Goal: Information Seeking & Learning: Learn about a topic

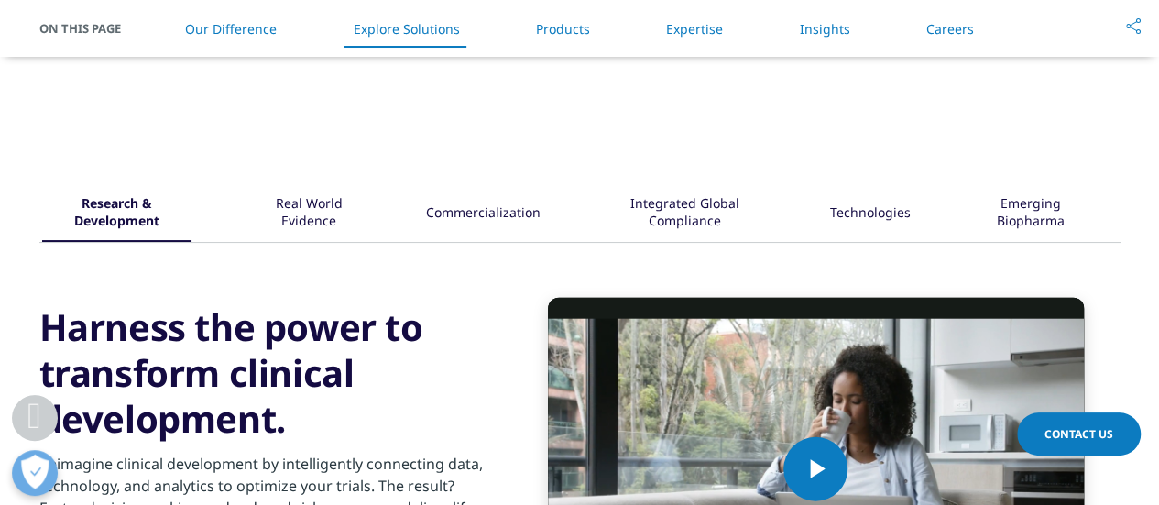
scroll to position [2153, 0]
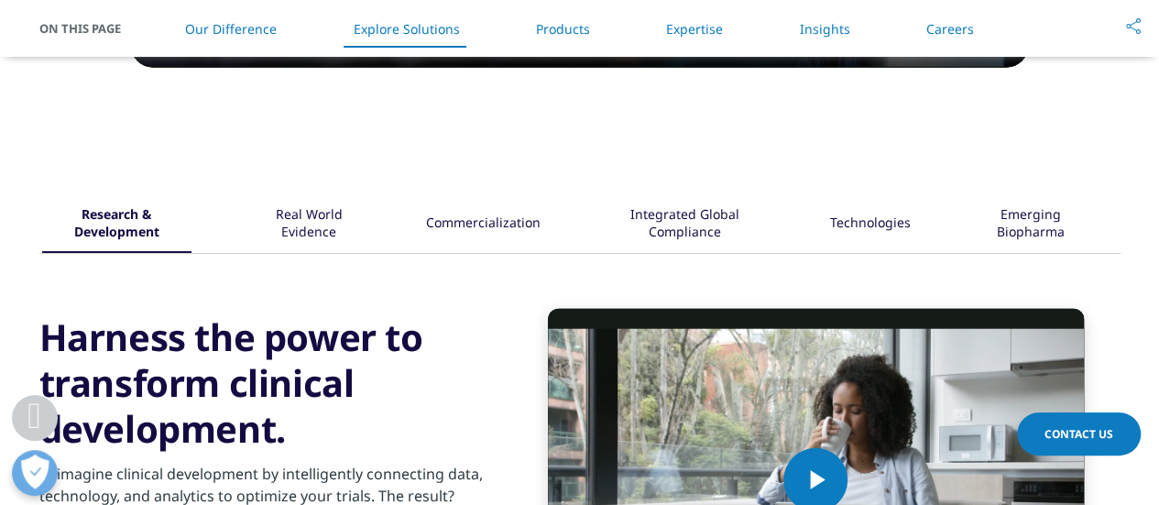
click at [677, 224] on div "Integrated Global Compliance" at bounding box center [685, 224] width 174 height 57
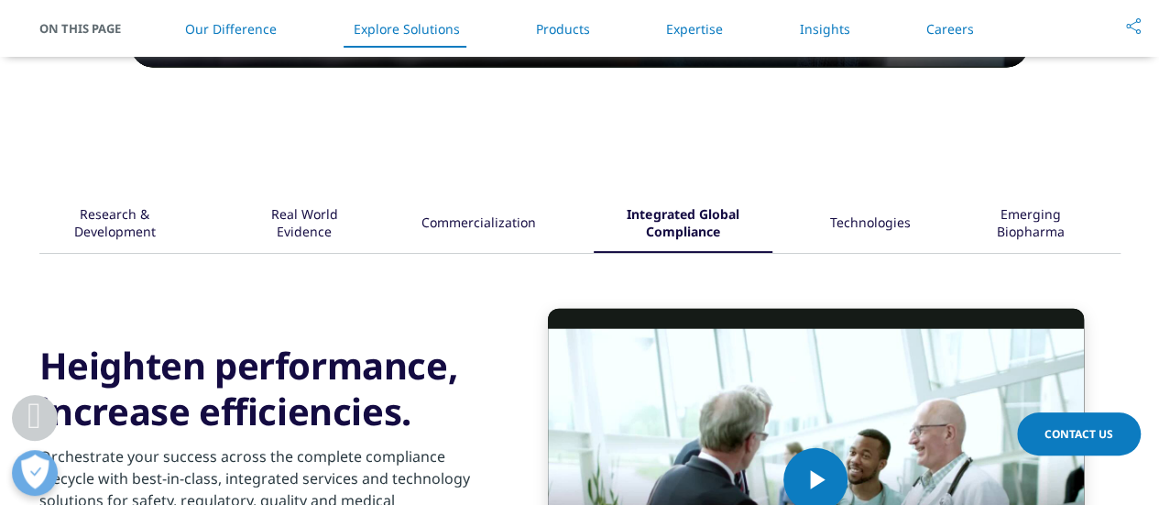
click at [578, 25] on link "Products" at bounding box center [563, 28] width 54 height 17
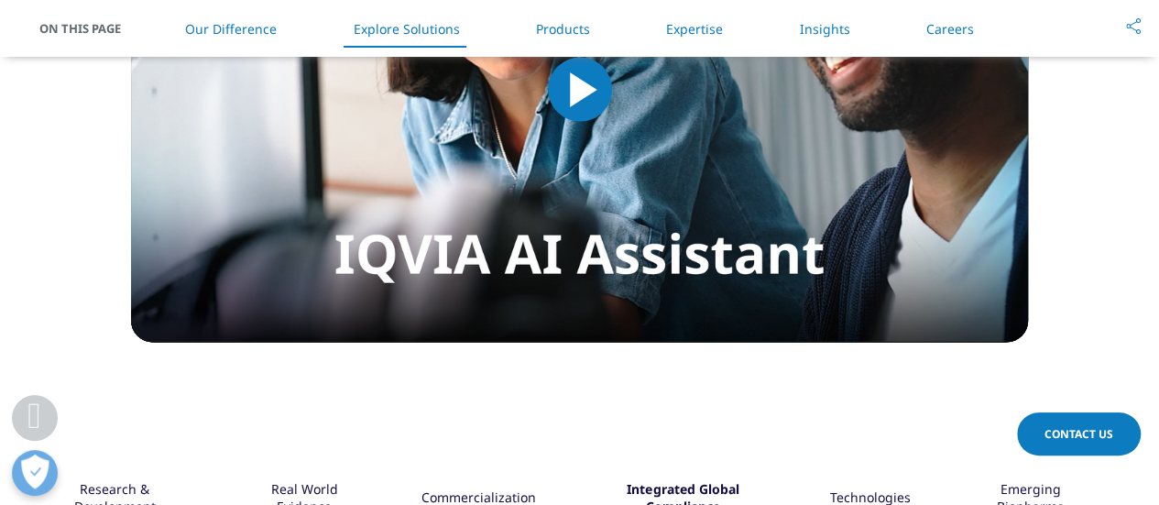
scroll to position [1875, 0]
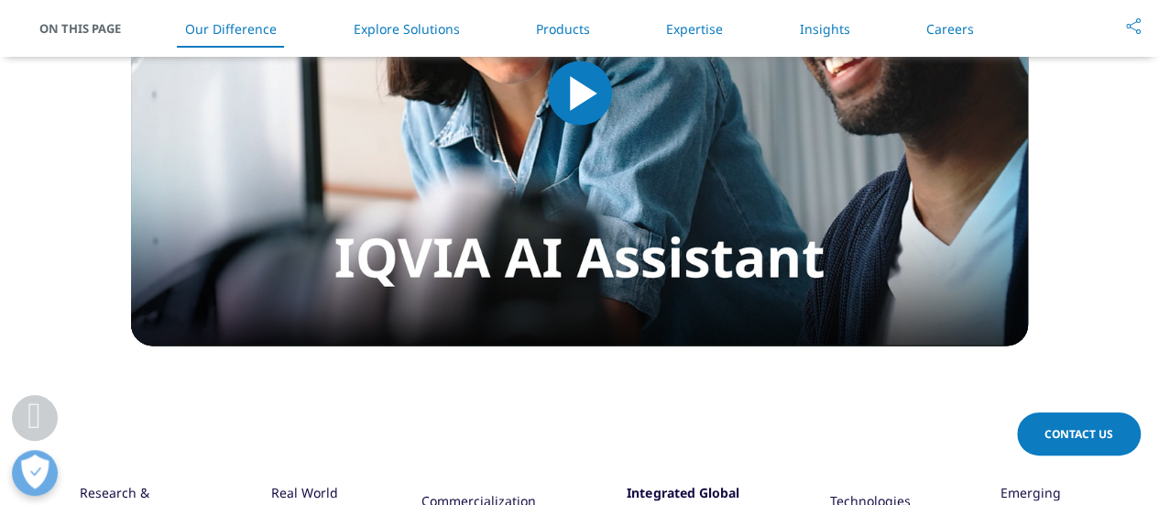
click at [64, 16] on div "On This Page Our Difference Explore Solutions Products Expertise Insights Caree…" at bounding box center [579, 28] width 1081 height 57
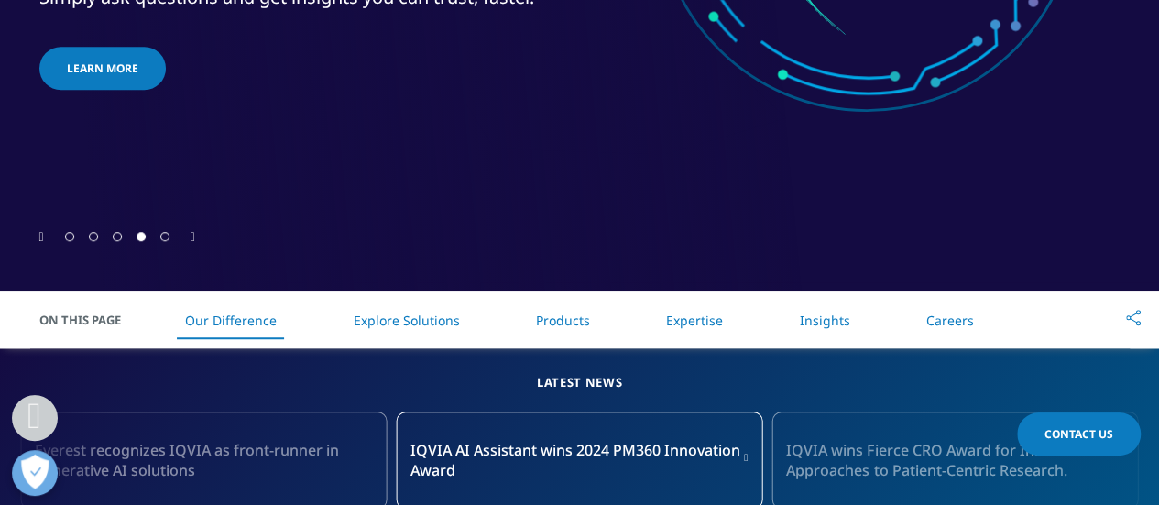
scroll to position [684, 0]
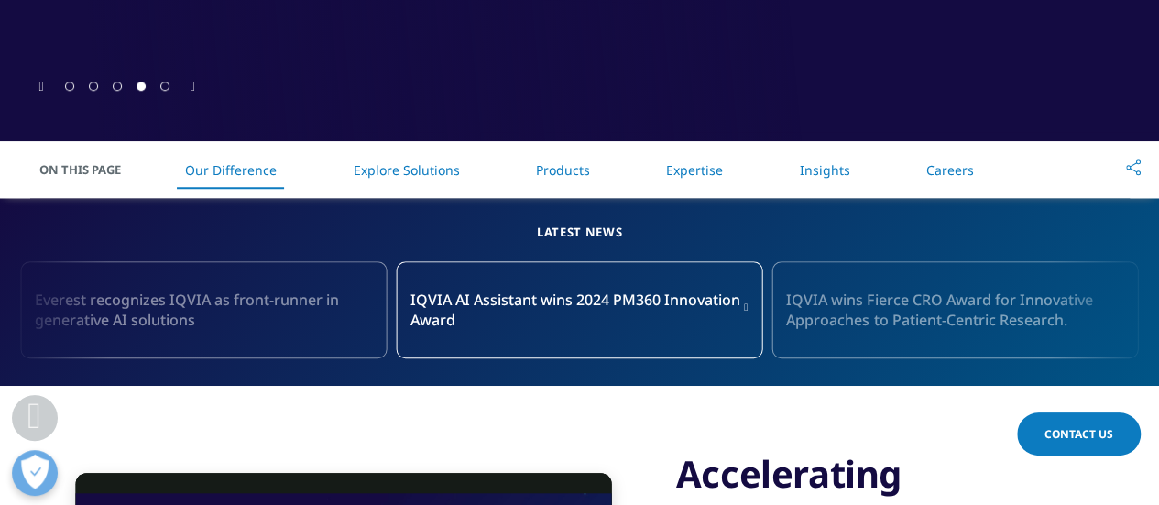
click at [399, 172] on link "Explore Solutions" at bounding box center [406, 169] width 106 height 17
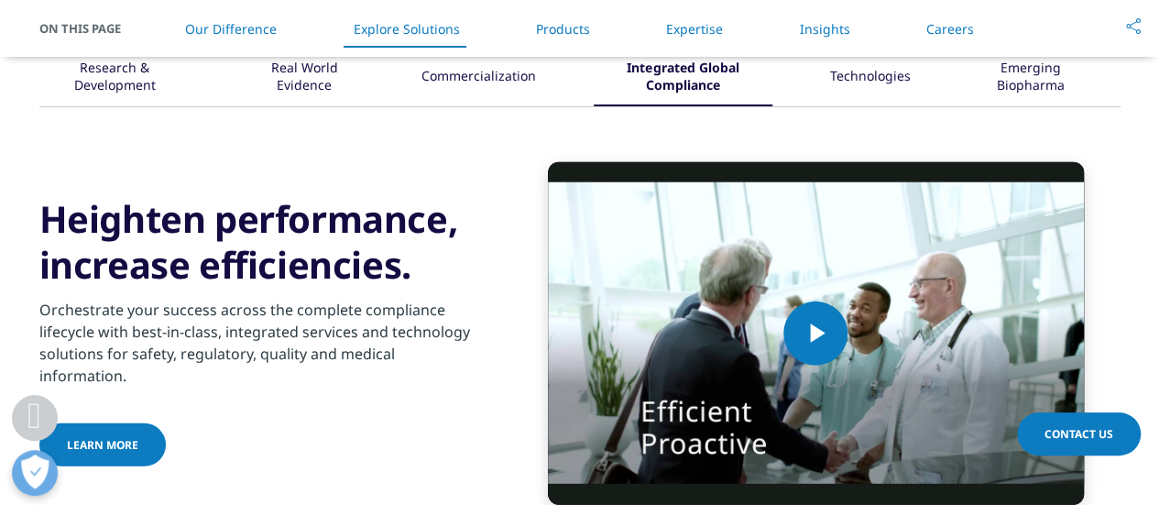
scroll to position [2245, 0]
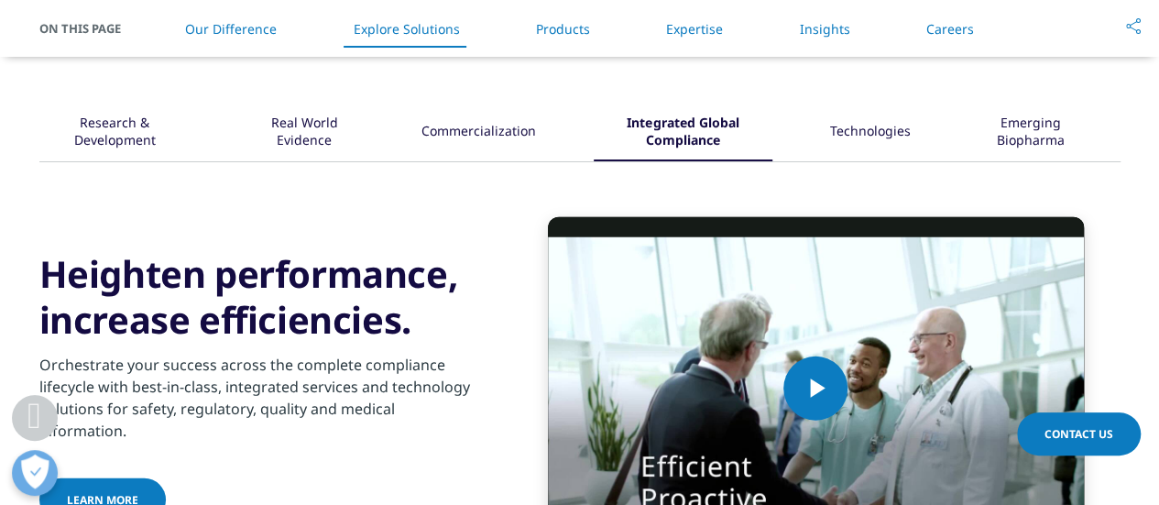
drag, startPoint x: 49, startPoint y: 107, endPoint x: 254, endPoint y: 165, distance: 212.3
click at [254, 165] on div "Research & Development Real World Evidence /" at bounding box center [579, 331] width 1081 height 455
drag, startPoint x: 466, startPoint y: 413, endPoint x: 203, endPoint y: 231, distance: 320.0
click at [203, 231] on div "Video Player is loading. Play Video Play Skip Backward Skip Forward Mute Curren…" at bounding box center [579, 388] width 1081 height 343
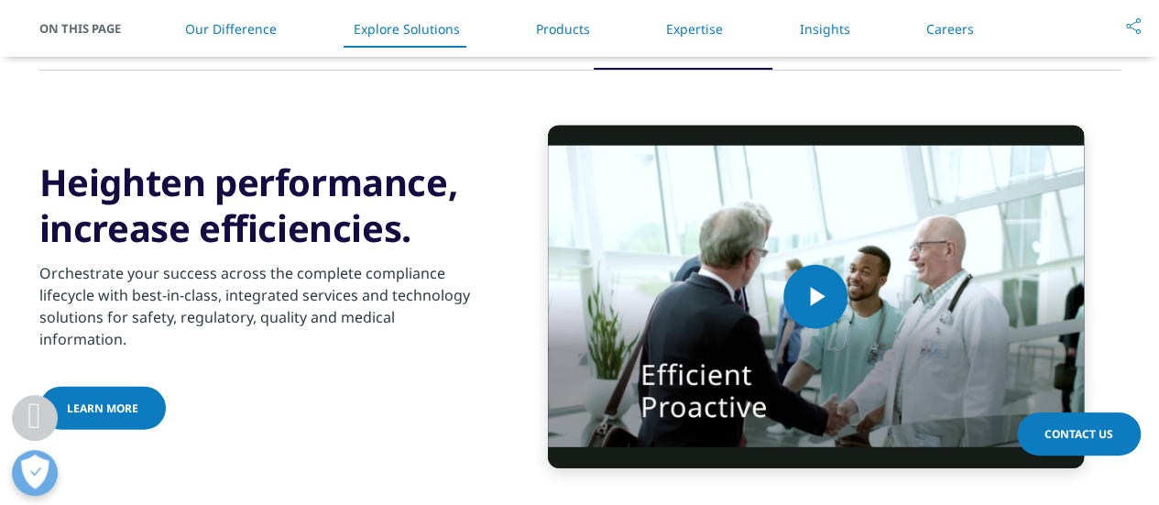
scroll to position [2428, 0]
